Goal: Task Accomplishment & Management: Use online tool/utility

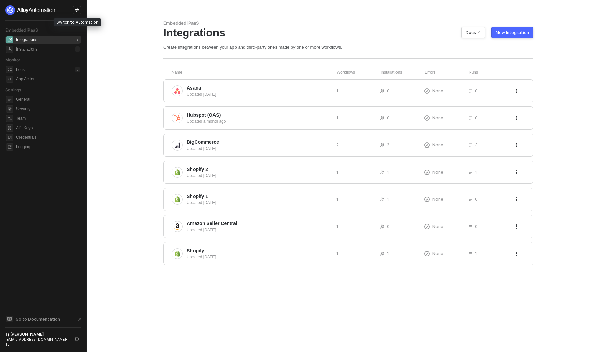
click at [78, 12] on div at bounding box center [77, 10] width 8 height 8
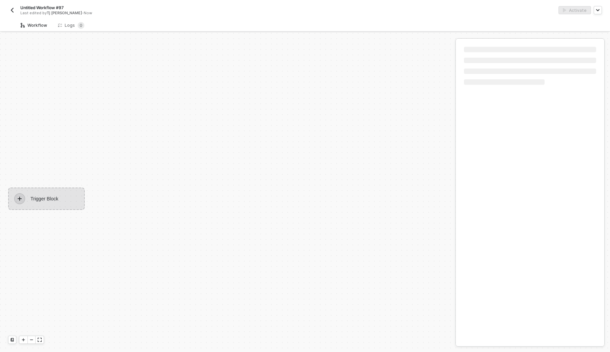
scroll to position [13, 0]
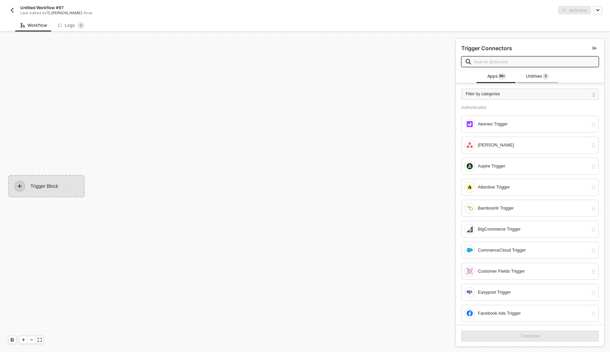
click at [526, 76] on span "Utilities 5" at bounding box center [537, 76] width 23 height 7
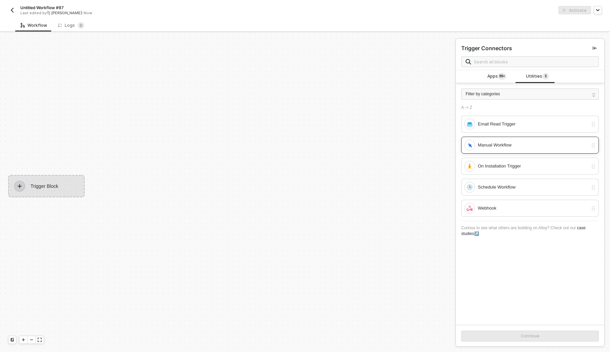
click at [503, 149] on div "Manual Workflow" at bounding box center [526, 145] width 124 height 11
click at [527, 334] on div "Continue" at bounding box center [530, 335] width 19 height 5
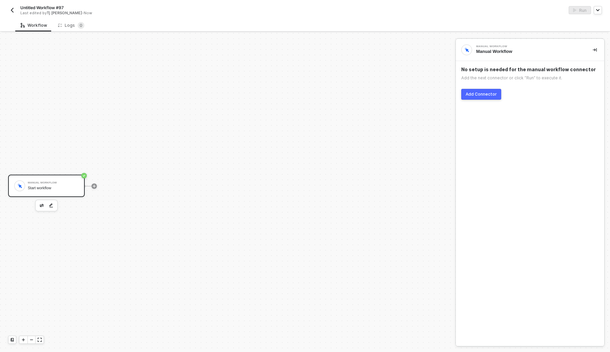
click at [492, 94] on div "Add Connector" at bounding box center [481, 94] width 31 height 5
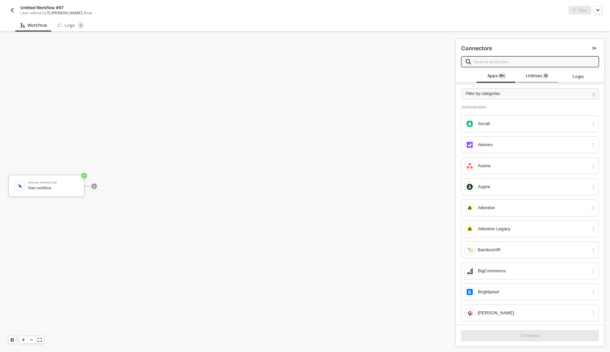
click at [531, 74] on span "Utilities 3 0" at bounding box center [537, 76] width 23 height 7
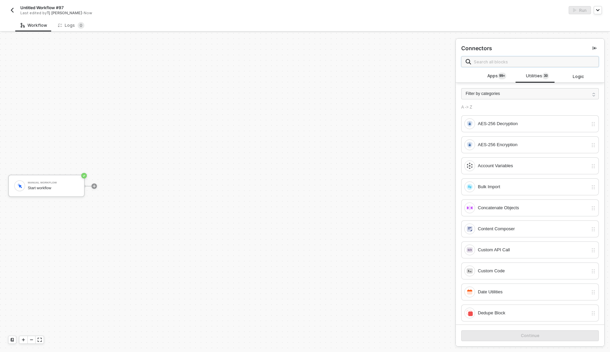
click at [533, 65] on input "text" at bounding box center [534, 61] width 121 height 7
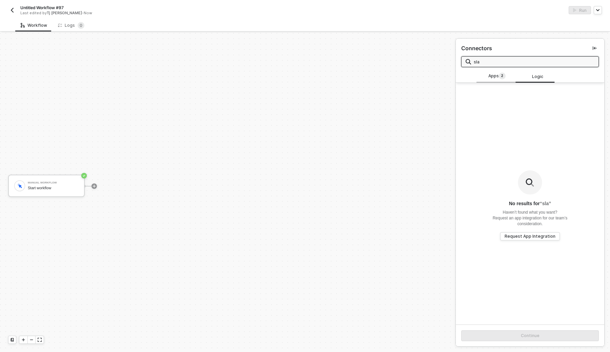
type input "sla"
click at [499, 79] on span "2" at bounding box center [502, 76] width 7 height 7
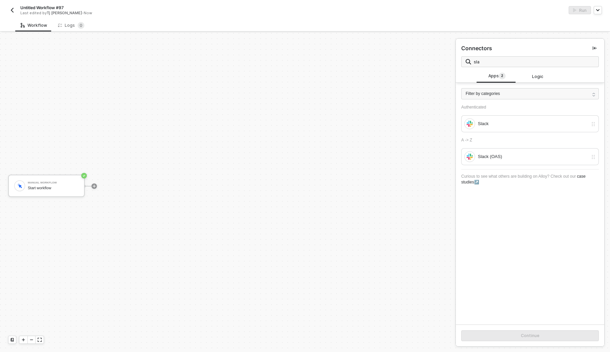
click at [502, 134] on div "Authenticated Slack A -> Z Slack (OAS) Curious to see what others are building …" at bounding box center [530, 147] width 148 height 84
click at [507, 121] on div "Slack" at bounding box center [533, 123] width 110 height 7
click at [503, 155] on div "Slack (OAS)" at bounding box center [533, 156] width 110 height 7
click at [527, 336] on div "Continue" at bounding box center [530, 335] width 19 height 5
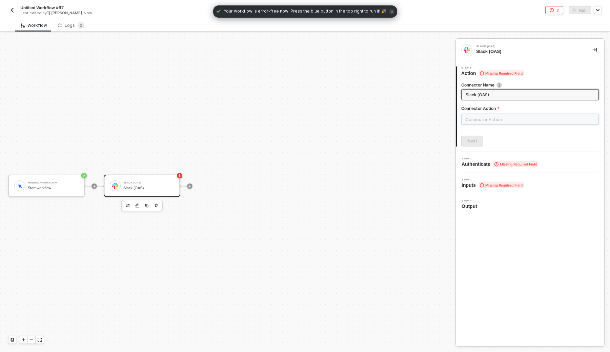
click at [523, 120] on input "text" at bounding box center [530, 119] width 138 height 11
click at [406, 86] on div "Chat" at bounding box center [400, 82] width 109 height 14
click at [401, 97] on div "Post Posts a message into a channel." at bounding box center [400, 97] width 99 height 11
type input "Posts a message into a channel."
type input "Chat - Post"
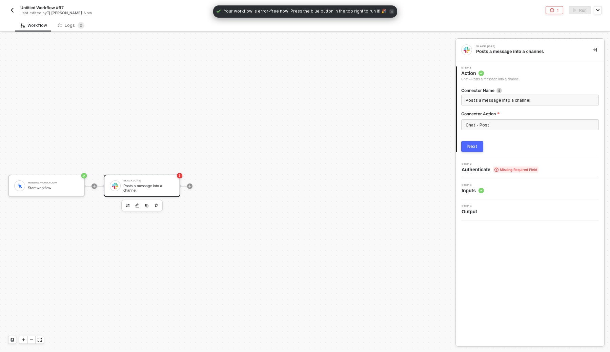
click at [478, 150] on button "Next" at bounding box center [472, 146] width 22 height 11
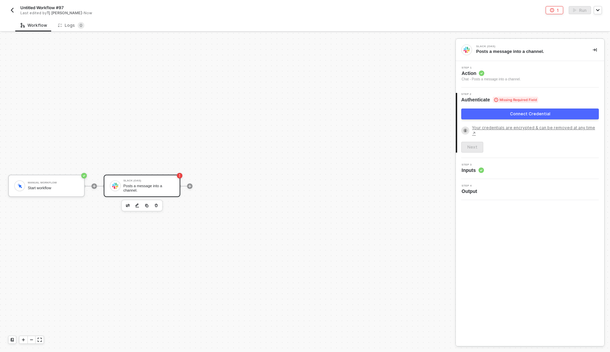
click at [520, 116] on div "Connect Credential" at bounding box center [530, 113] width 40 height 5
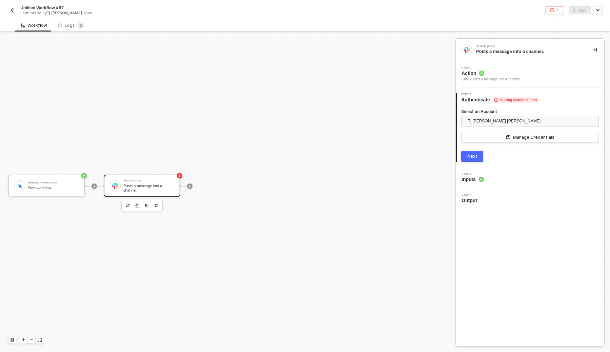
click at [482, 154] on button "Next" at bounding box center [472, 156] width 22 height 11
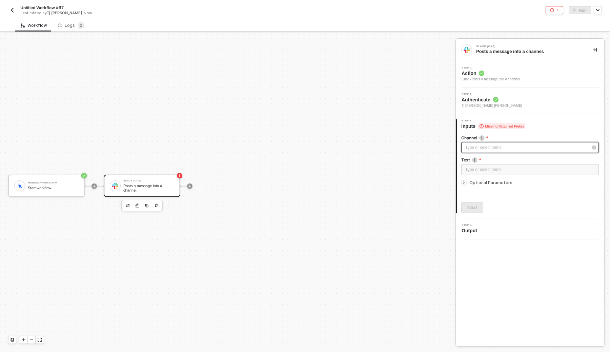
click at [496, 148] on div "Type or select items ﻿" at bounding box center [526, 147] width 123 height 6
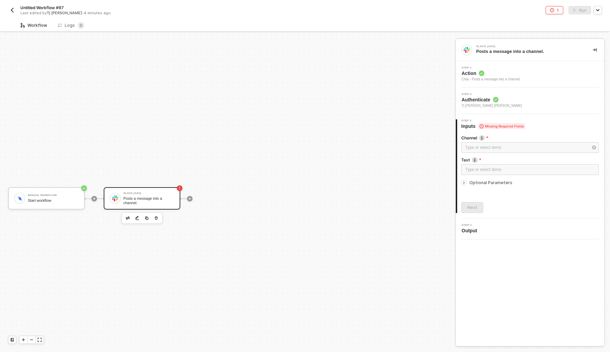
scroll to position [13, 0]
